Goal: Transaction & Acquisition: Book appointment/travel/reservation

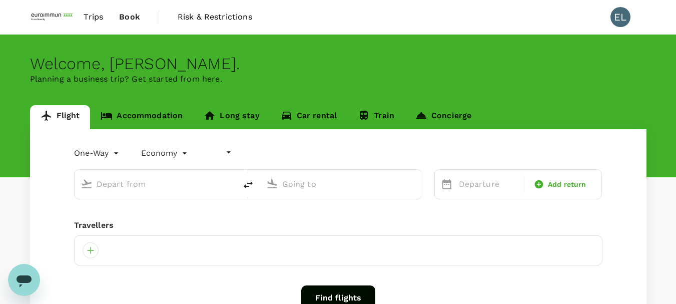
type input "undefined, undefined (any)"
type input "roundtrip"
type input "Singapore Changi (SIN)"
type input "Suvarnabhumi Intl (BKK)"
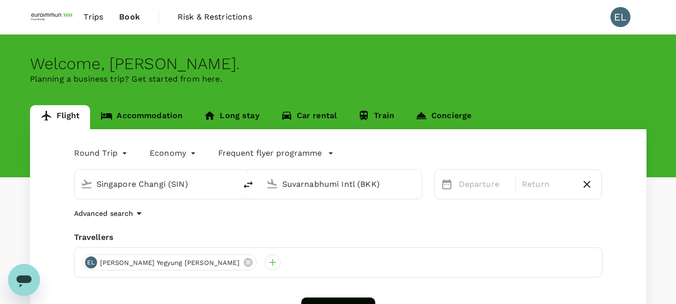
drag, startPoint x: 333, startPoint y: 184, endPoint x: 388, endPoint y: 183, distance: 55.6
click at [333, 184] on input "Suvarnabhumi Intl (BKK)" at bounding box center [341, 184] width 119 height 16
click at [383, 189] on input "Suvarnabhumi Intl (BKK)" at bounding box center [341, 184] width 119 height 16
click at [482, 185] on p "Departure" at bounding box center [484, 184] width 51 height 12
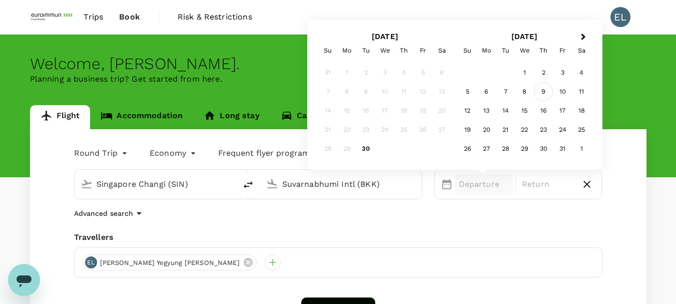
click at [543, 93] on div "9" at bounding box center [543, 91] width 19 height 19
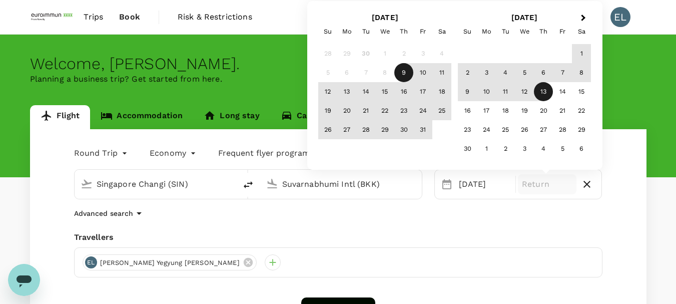
click at [533, 90] on div "12" at bounding box center [524, 91] width 19 height 19
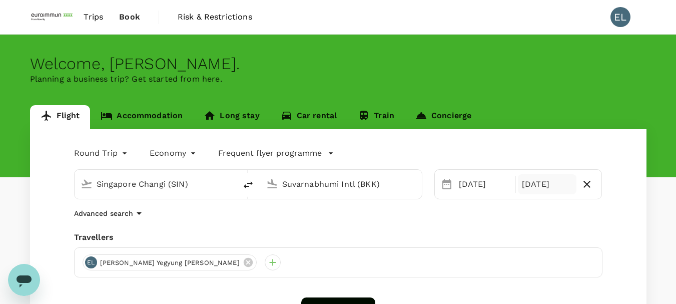
click at [546, 175] on div "[DATE]" at bounding box center [547, 184] width 59 height 20
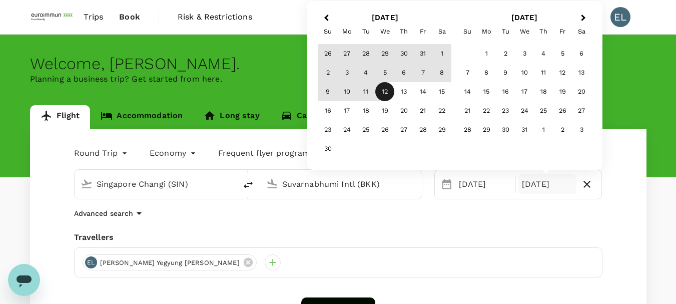
click at [326, 20] on span "Previous Month" at bounding box center [326, 19] width 0 height 12
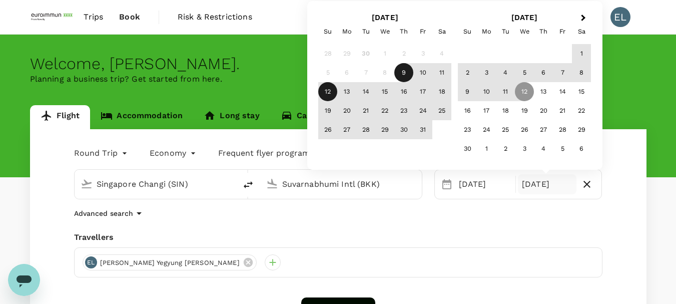
click at [330, 90] on div "12" at bounding box center [327, 91] width 19 height 19
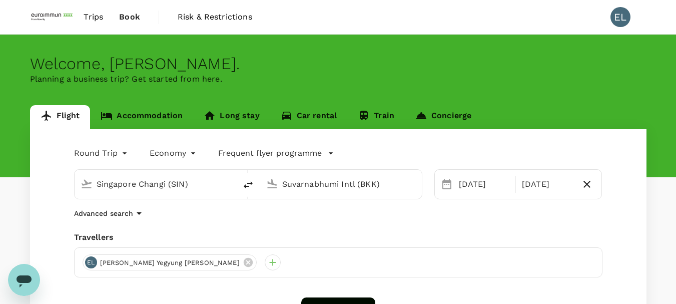
click at [414, 212] on div "Advanced search" at bounding box center [338, 213] width 528 height 12
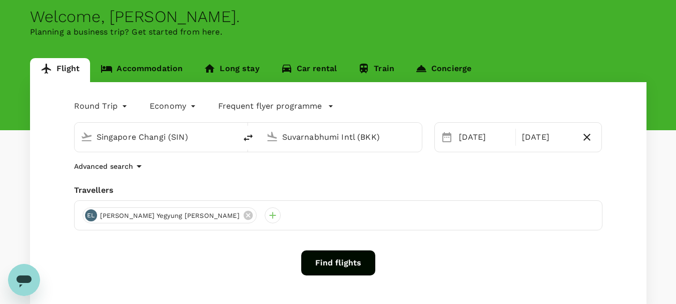
scroll to position [118, 0]
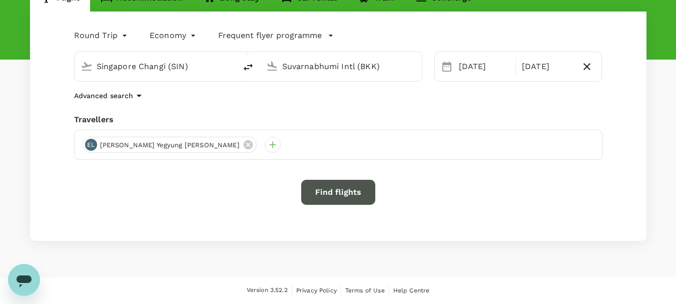
click at [349, 193] on button "Find flights" at bounding box center [338, 192] width 74 height 25
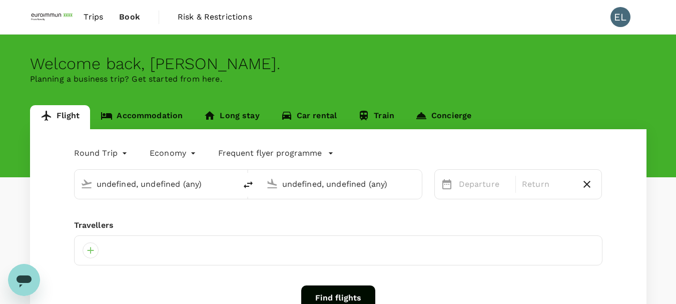
type input "Singapore Changi (SIN)"
type input "Suvarnabhumi Intl (BKK)"
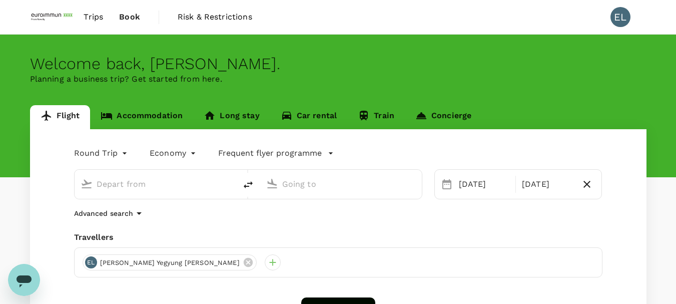
type input "Singapore Changi (SIN)"
type input "Suvarnabhumi Intl (BKK)"
type input "Singapore Changi (SIN)"
type input "Suvarnabhumi Intl (BKK)"
click at [120, 154] on body "Trips Book Risk & Restrictions EL Welcome back , [PERSON_NAME] . Planning a bus…" at bounding box center [338, 210] width 676 height 421
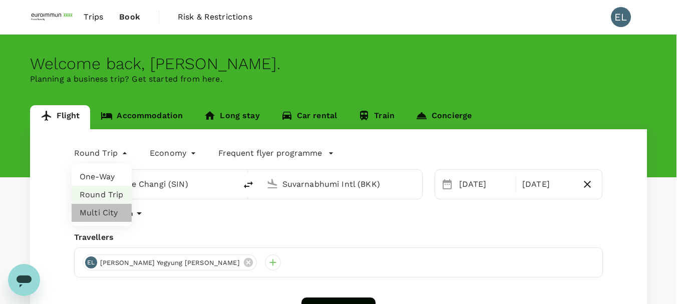
click at [110, 206] on li "Multi City" at bounding box center [102, 213] width 60 height 18
type input "multicity"
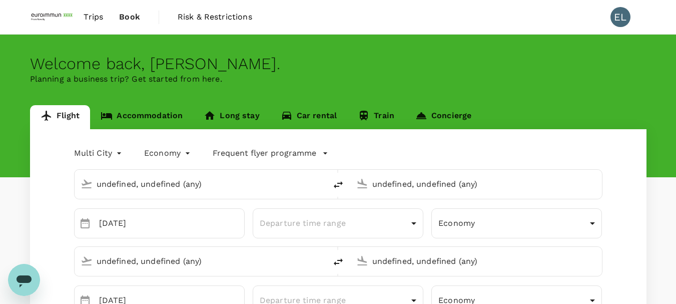
type input "Singapore Changi (SIN)"
type input "Suvarnabhumi Intl (BKK)"
type input "Singapore Changi (SIN)"
type input "[PERSON_NAME][EMAIL_ADDRESS][DOMAIN_NAME]"
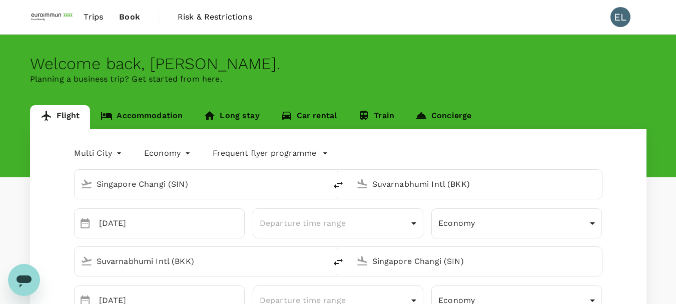
type input "65"
type input "96411691"
click at [433, 189] on input "Suvarnabhumi Intl (BKK)" at bounding box center [476, 184] width 209 height 16
click at [489, 190] on input "Suvarnabhumi Intl (BKK)" at bounding box center [476, 184] width 209 height 16
drag, startPoint x: 489, startPoint y: 190, endPoint x: 335, endPoint y: 181, distance: 153.9
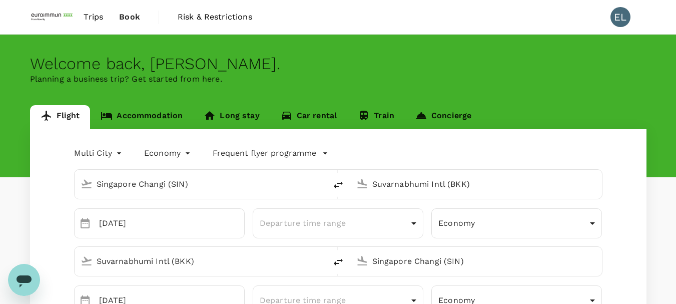
click at [335, 181] on div "Singapore Changi (SIN) Suvarnabhumi Intl (BKK)" at bounding box center [338, 184] width 528 height 30
drag, startPoint x: 486, startPoint y: 186, endPoint x: 371, endPoint y: 183, distance: 115.1
click at [371, 183] on div "Suvarnabhumi Intl (BKK)" at bounding box center [482, 182] width 228 height 20
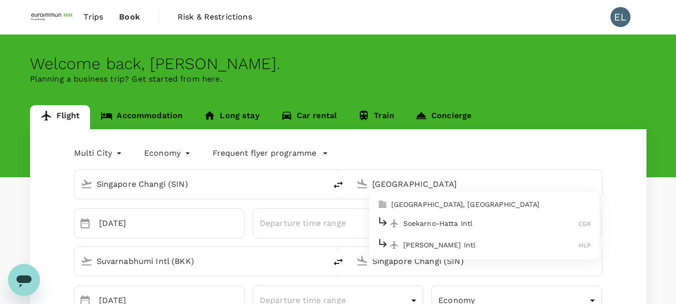
click at [527, 226] on p "Soekarno-Hatta Intl" at bounding box center [491, 223] width 176 height 10
type input "Soekarno-Hatta Intl (CGK)"
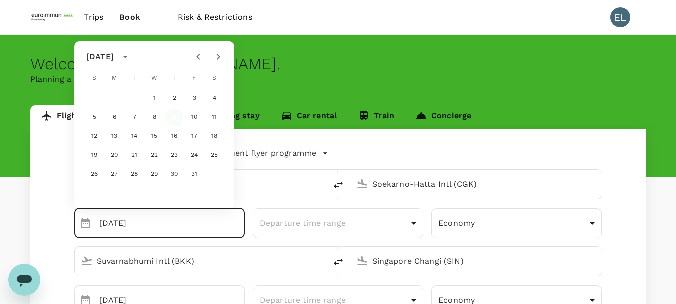
click at [176, 115] on button "9" at bounding box center [174, 117] width 18 height 18
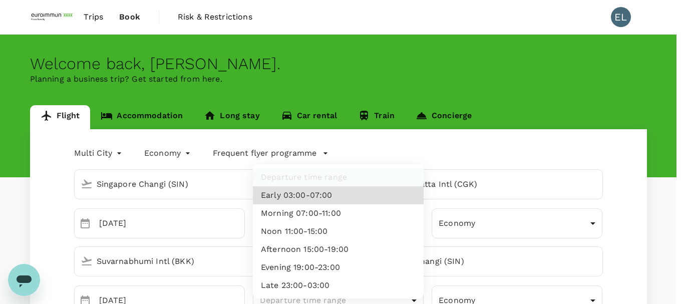
click at [622, 203] on div at bounding box center [342, 152] width 684 height 304
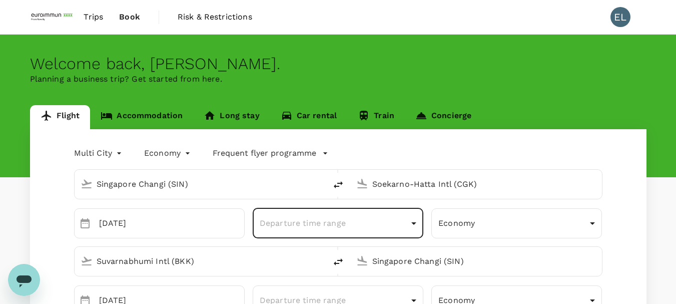
scroll to position [50, 0]
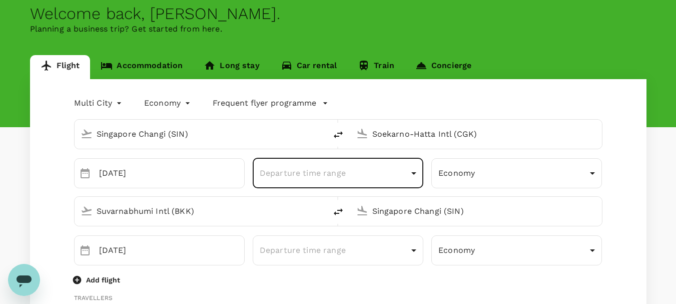
click at [263, 215] on input "Suvarnabhumi Intl (BKK)" at bounding box center [201, 211] width 209 height 16
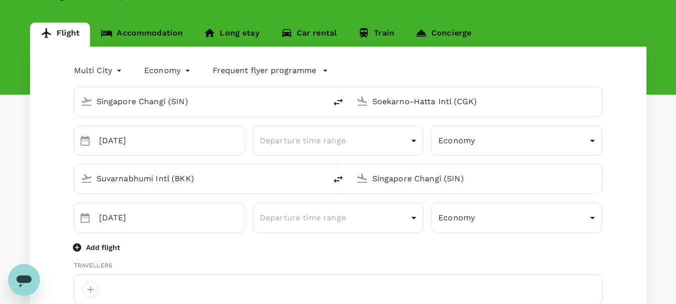
scroll to position [100, 0]
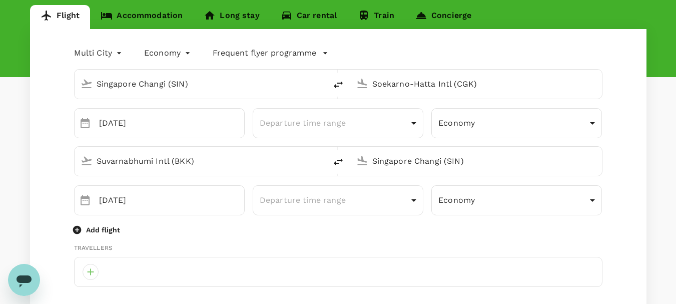
type input "s"
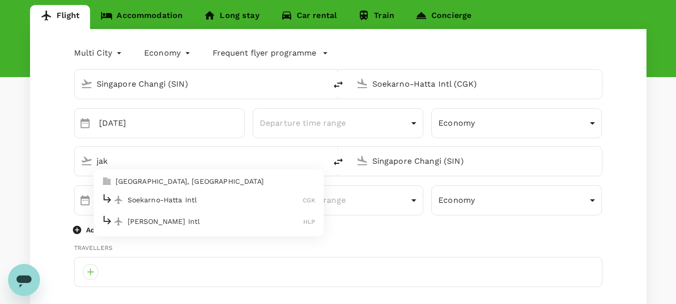
click at [240, 203] on p "Soekarno-Hatta Intl" at bounding box center [216, 200] width 176 height 10
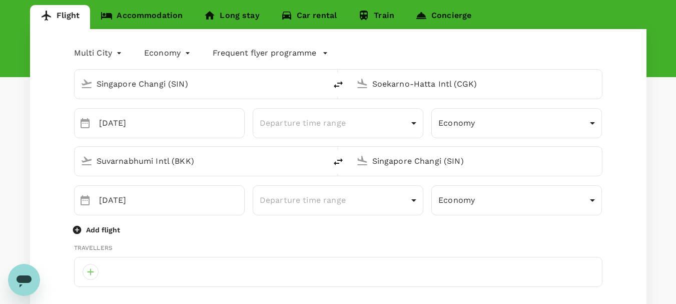
type input "Soekarno-Hatta Intl (CGK)"
click at [486, 164] on input "Singapore Changi (SIN)" at bounding box center [476, 161] width 209 height 16
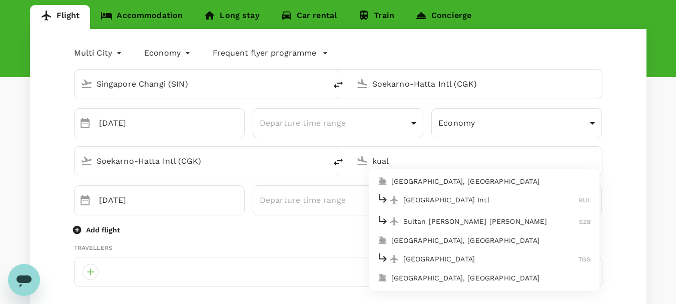
click at [467, 181] on p "[GEOGRAPHIC_DATA], [GEOGRAPHIC_DATA]" at bounding box center [491, 181] width 200 height 10
type input "[GEOGRAPHIC_DATA], [GEOGRAPHIC_DATA] (any)"
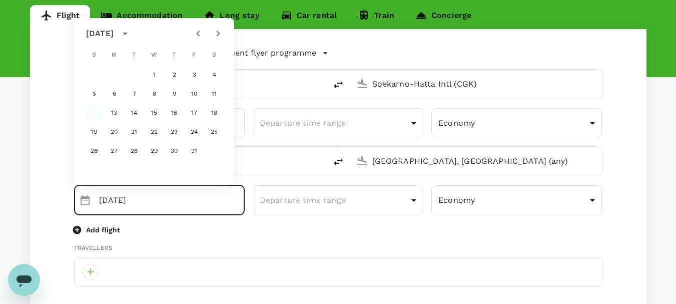
click at [89, 105] on button "12" at bounding box center [94, 113] width 18 height 18
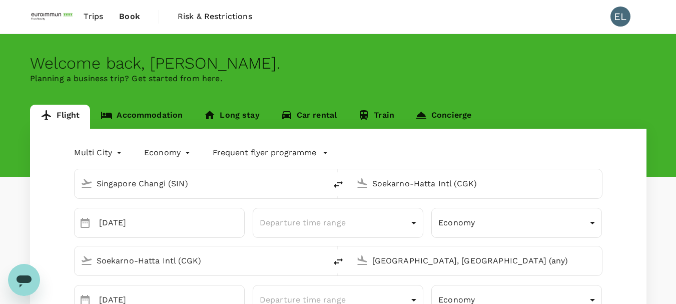
scroll to position [0, 0]
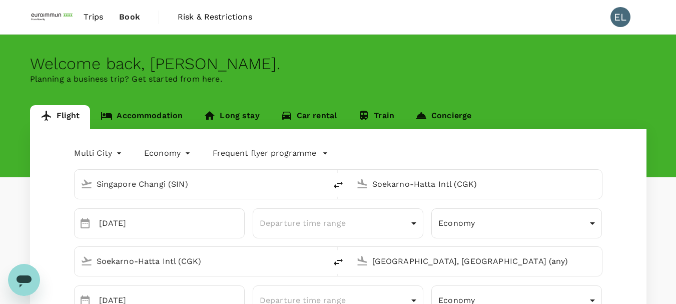
click at [235, 158] on p "Frequent flyer programme" at bounding box center [265, 153] width 104 height 12
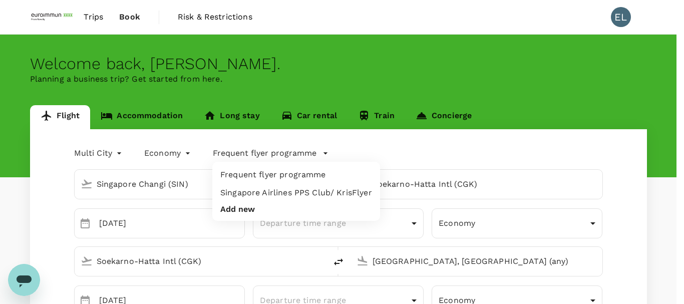
click at [435, 163] on div at bounding box center [342, 152] width 684 height 304
